Goal: Navigation & Orientation: Find specific page/section

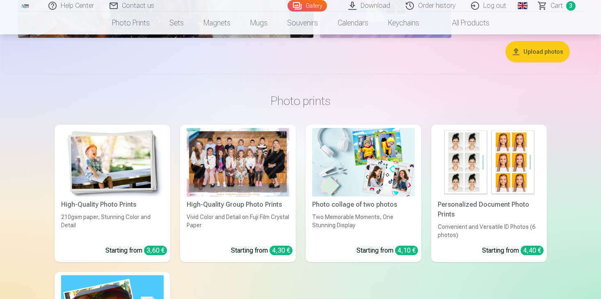
scroll to position [1748, 0]
